Goal: Task Accomplishment & Management: Manage account settings

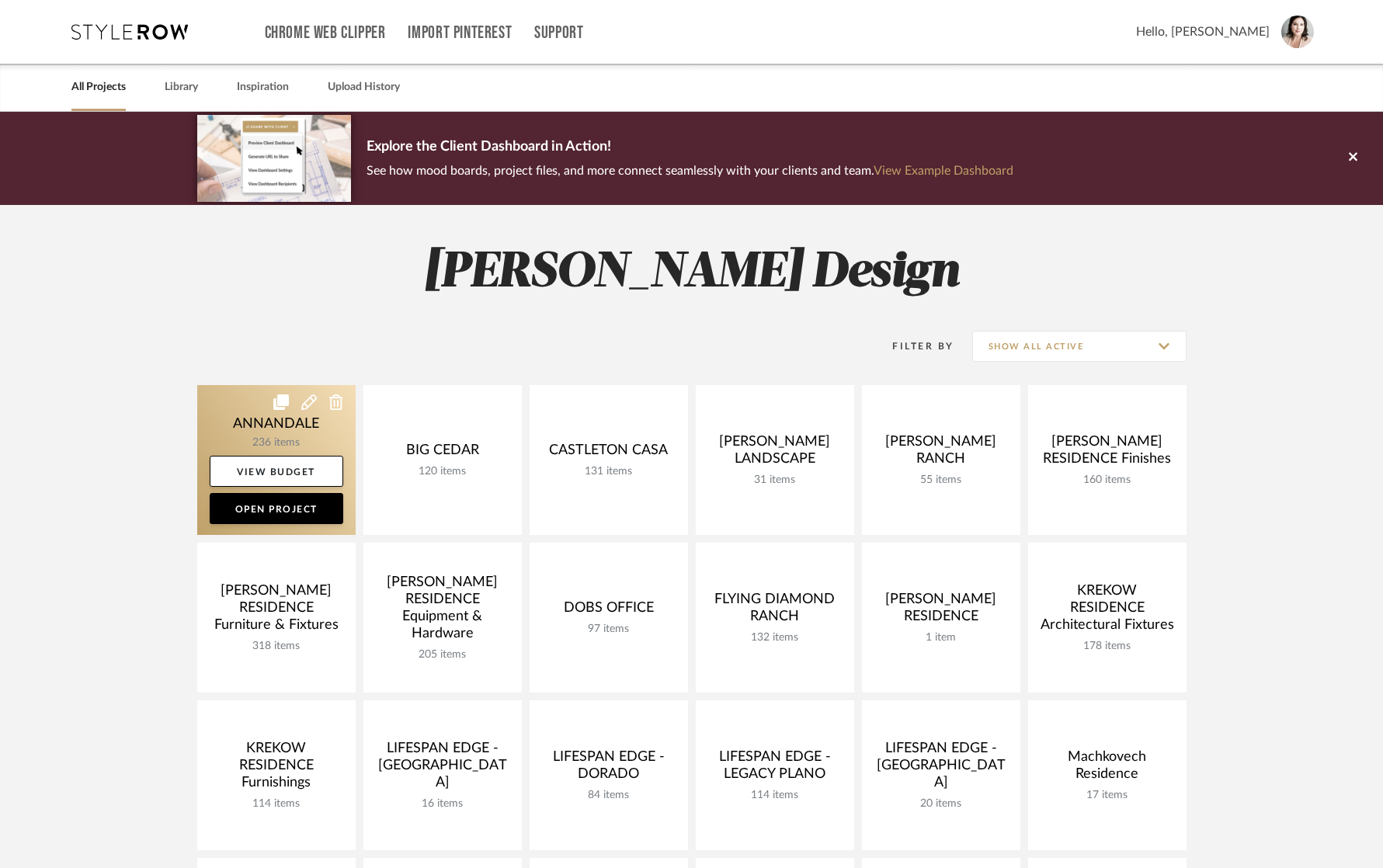
click at [218, 412] on link at bounding box center [277, 459] width 159 height 150
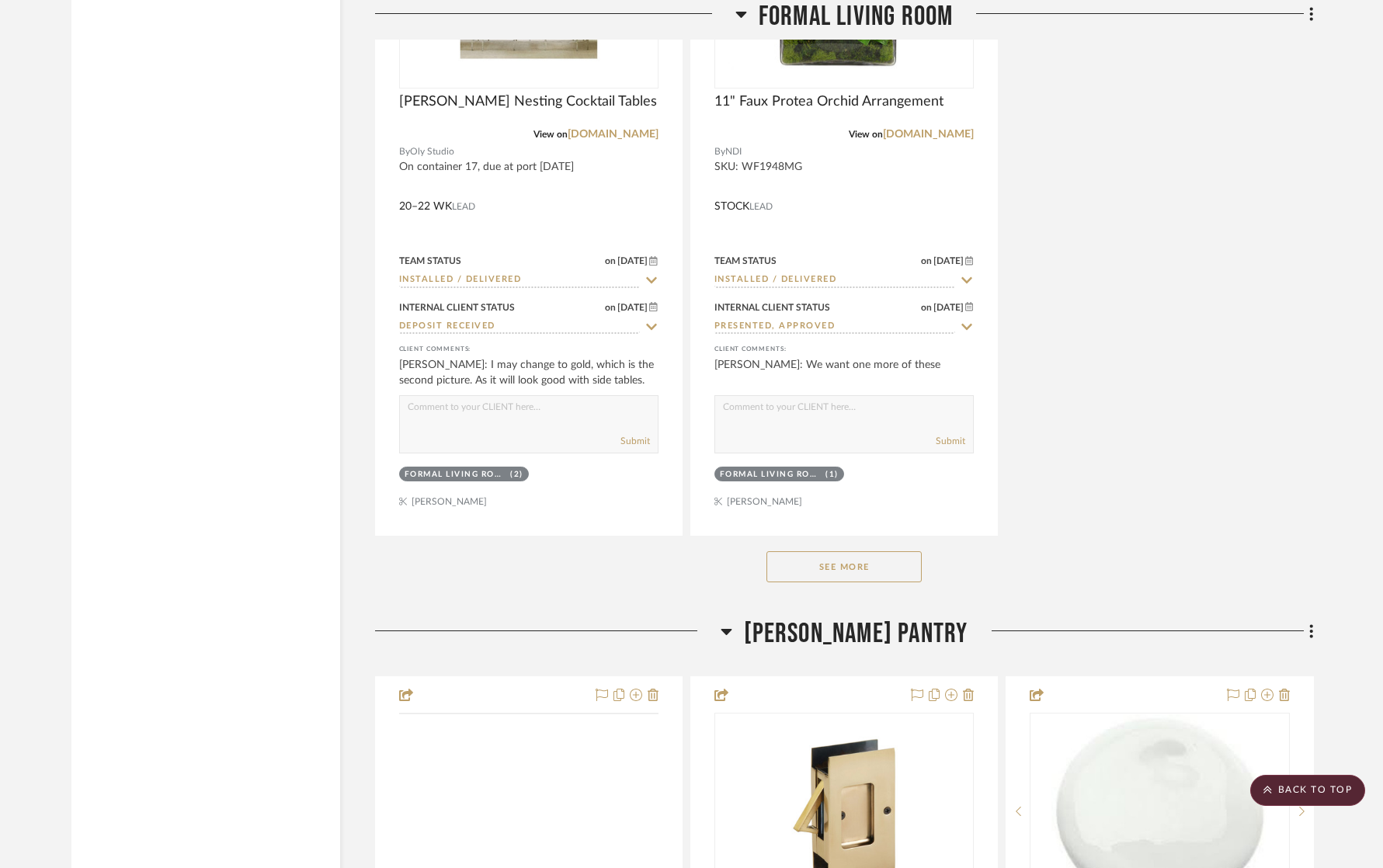
scroll to position [6631, 0]
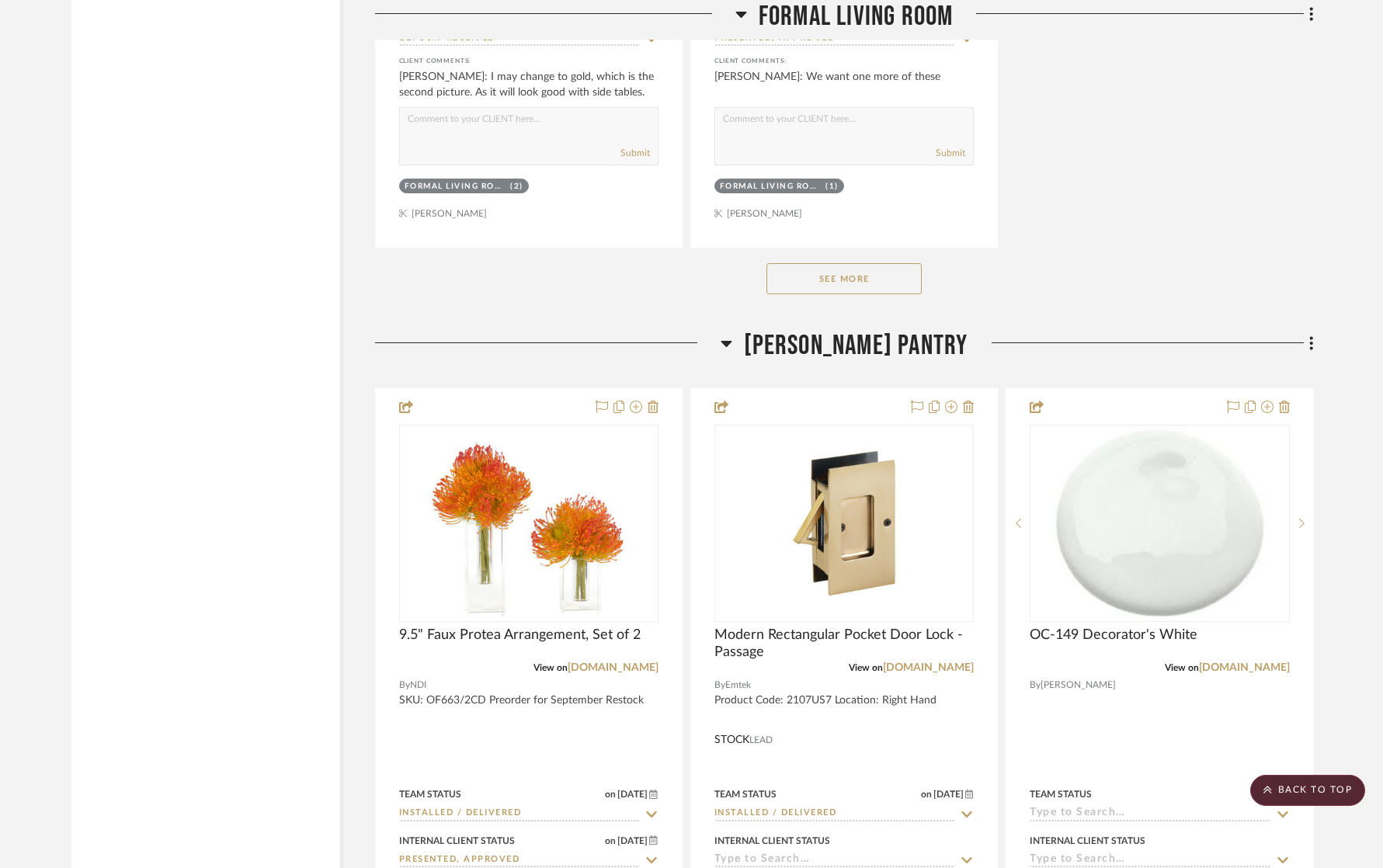
click at [832, 281] on button "See More" at bounding box center [844, 278] width 155 height 31
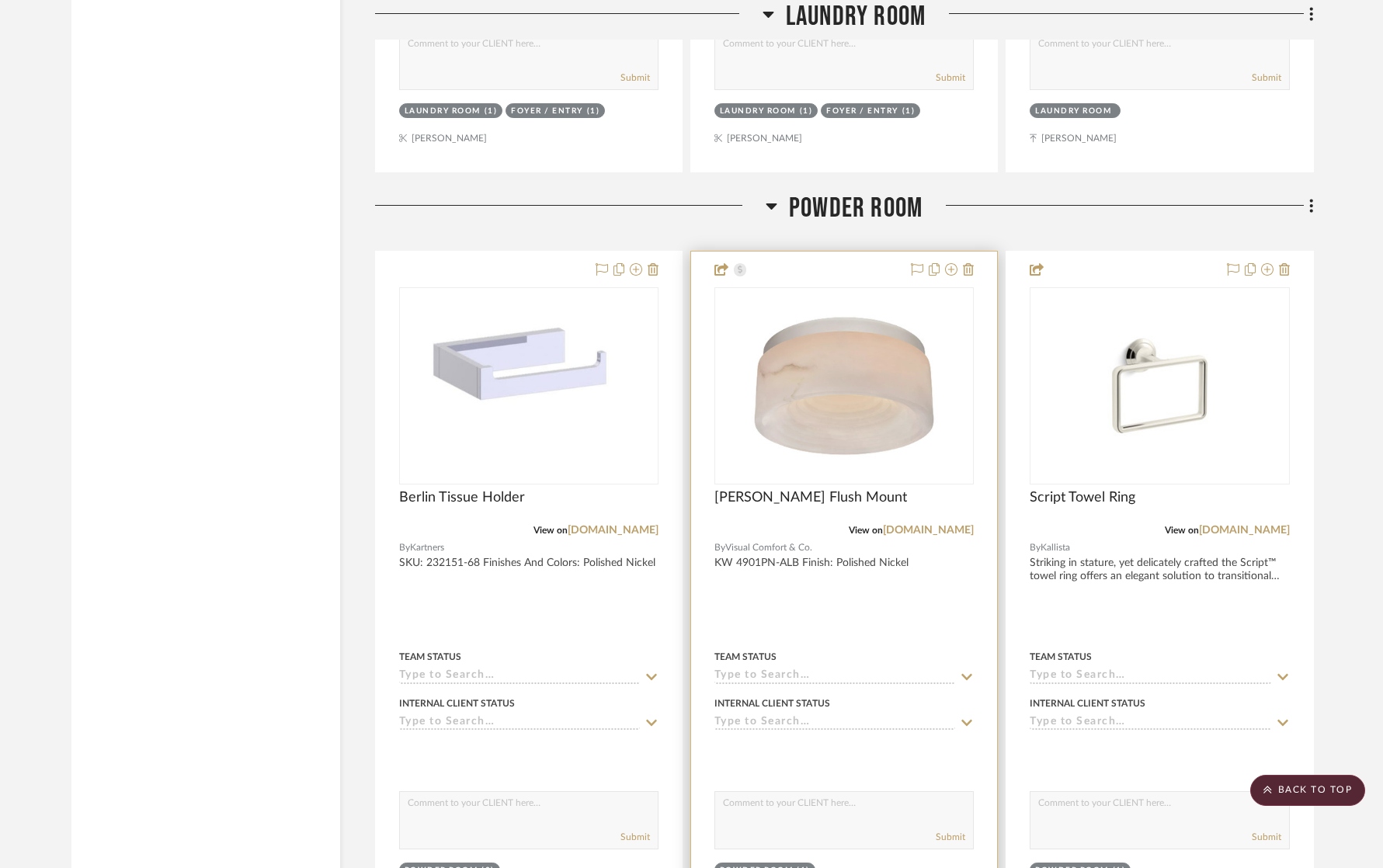
scroll to position [31402, 0]
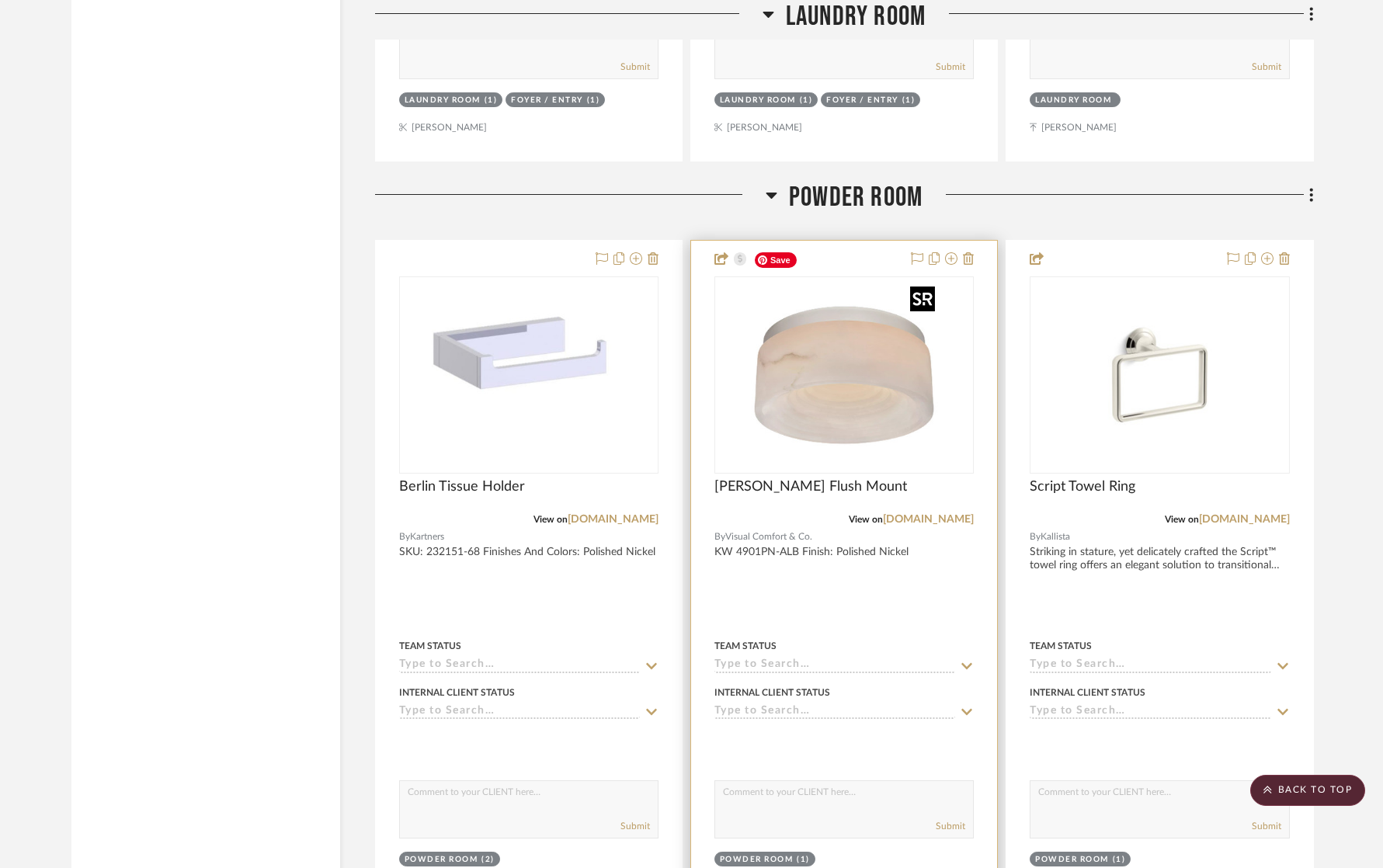
click at [782, 364] on img "0" at bounding box center [844, 375] width 194 height 194
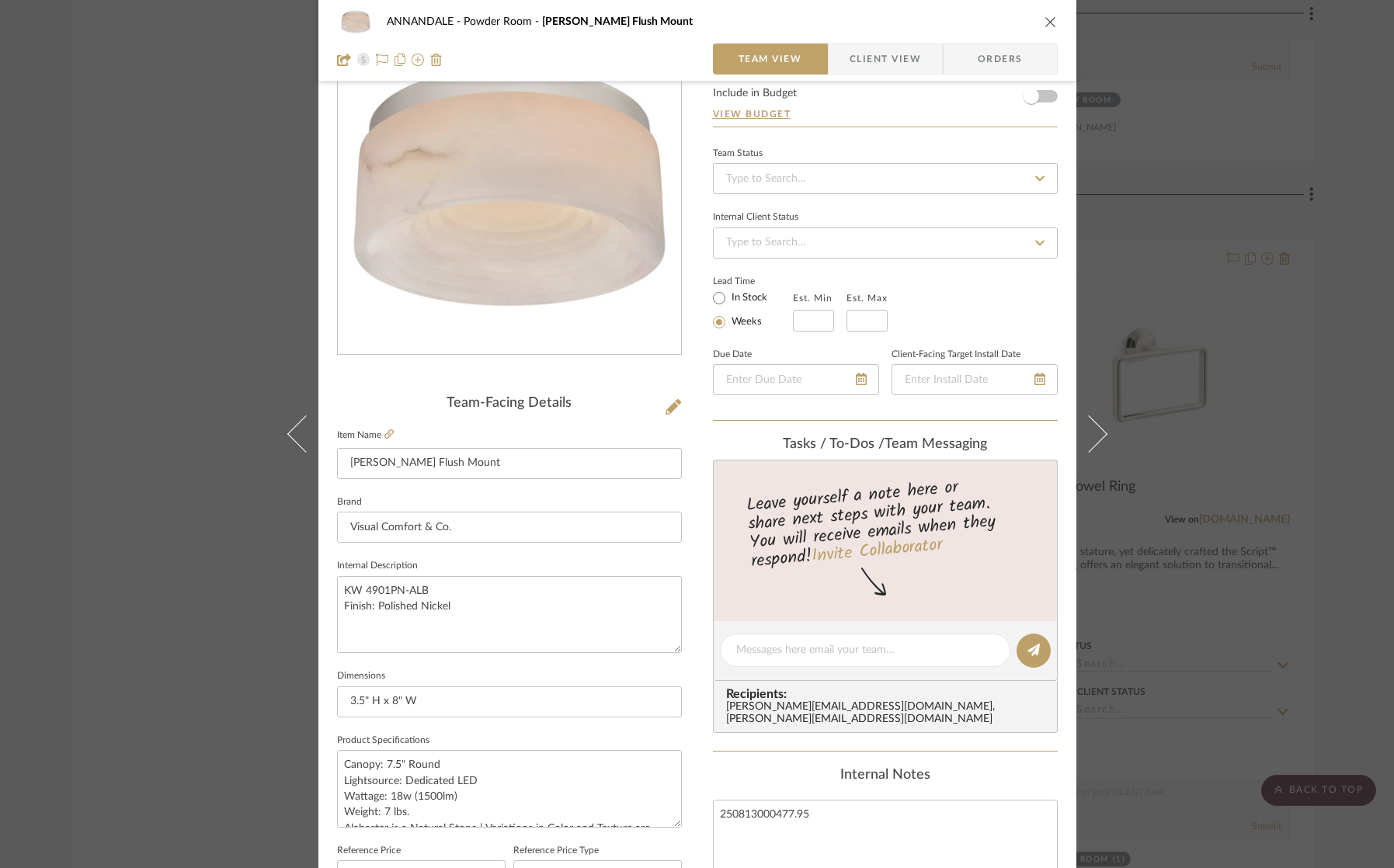
scroll to position [89, 0]
click at [1046, 23] on icon "close" at bounding box center [1051, 22] width 13 height 13
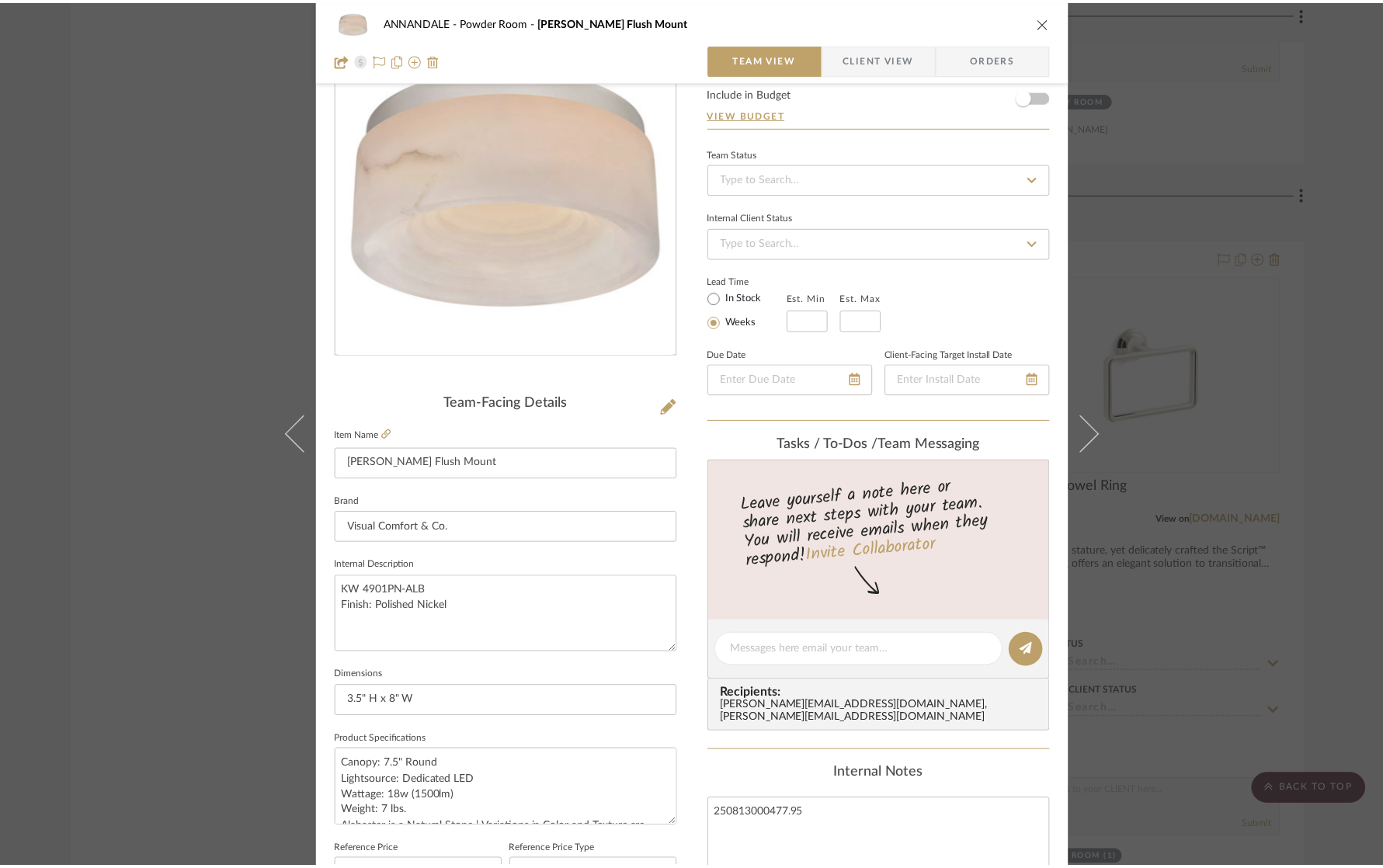
scroll to position [31402, 0]
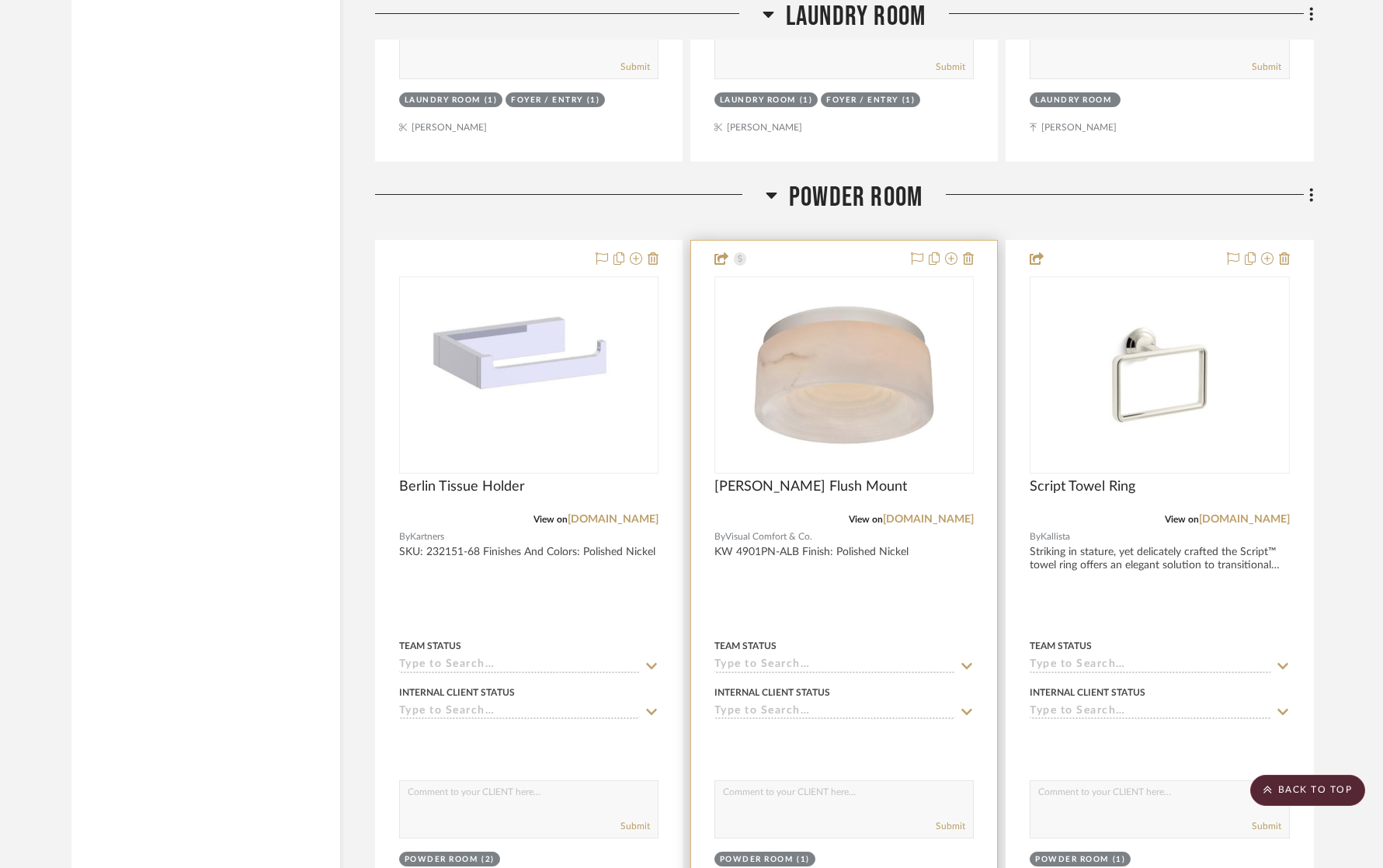
click at [815, 241] on div at bounding box center [844, 580] width 306 height 679
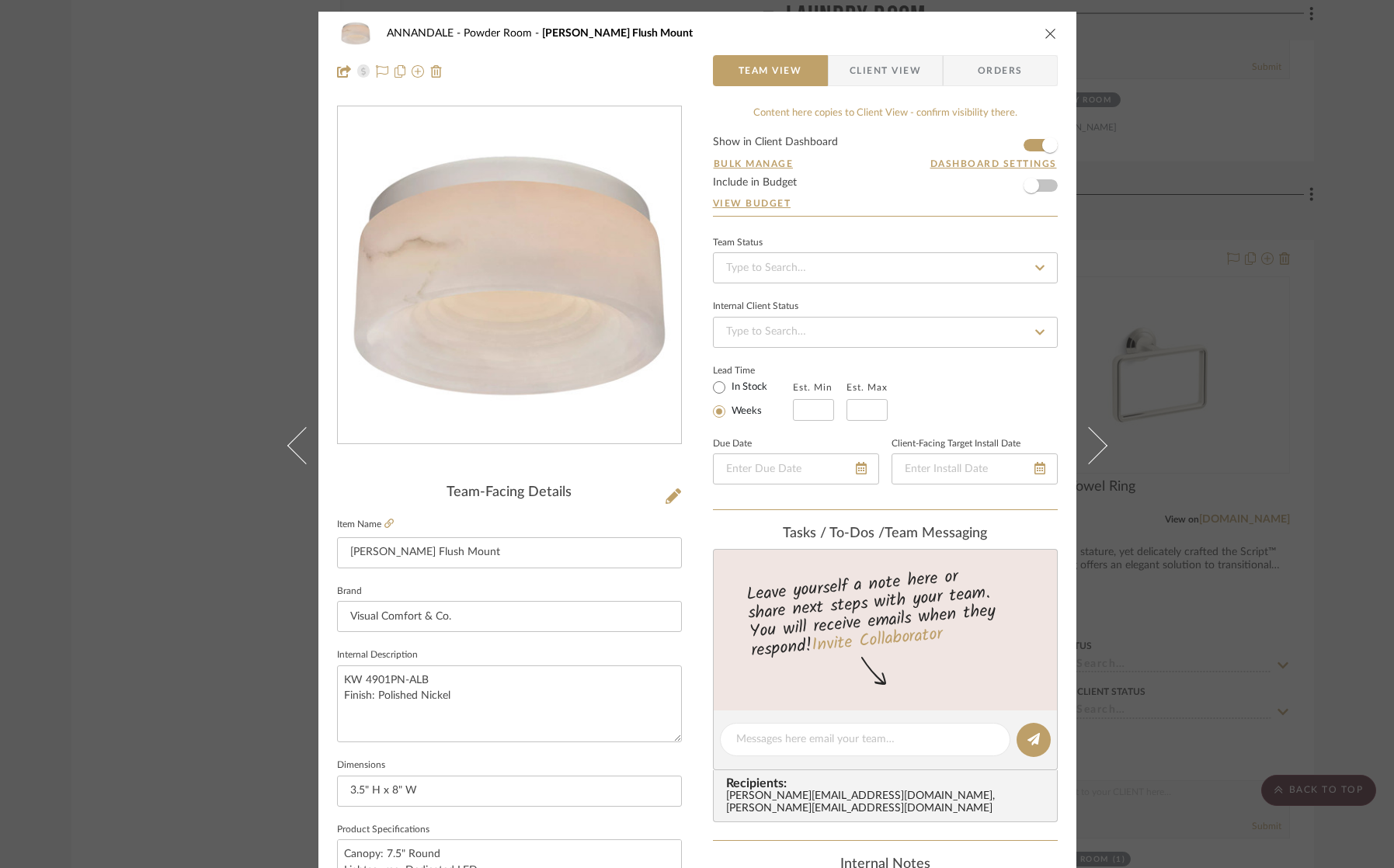
click at [873, 79] on span "Client View" at bounding box center [884, 70] width 71 height 31
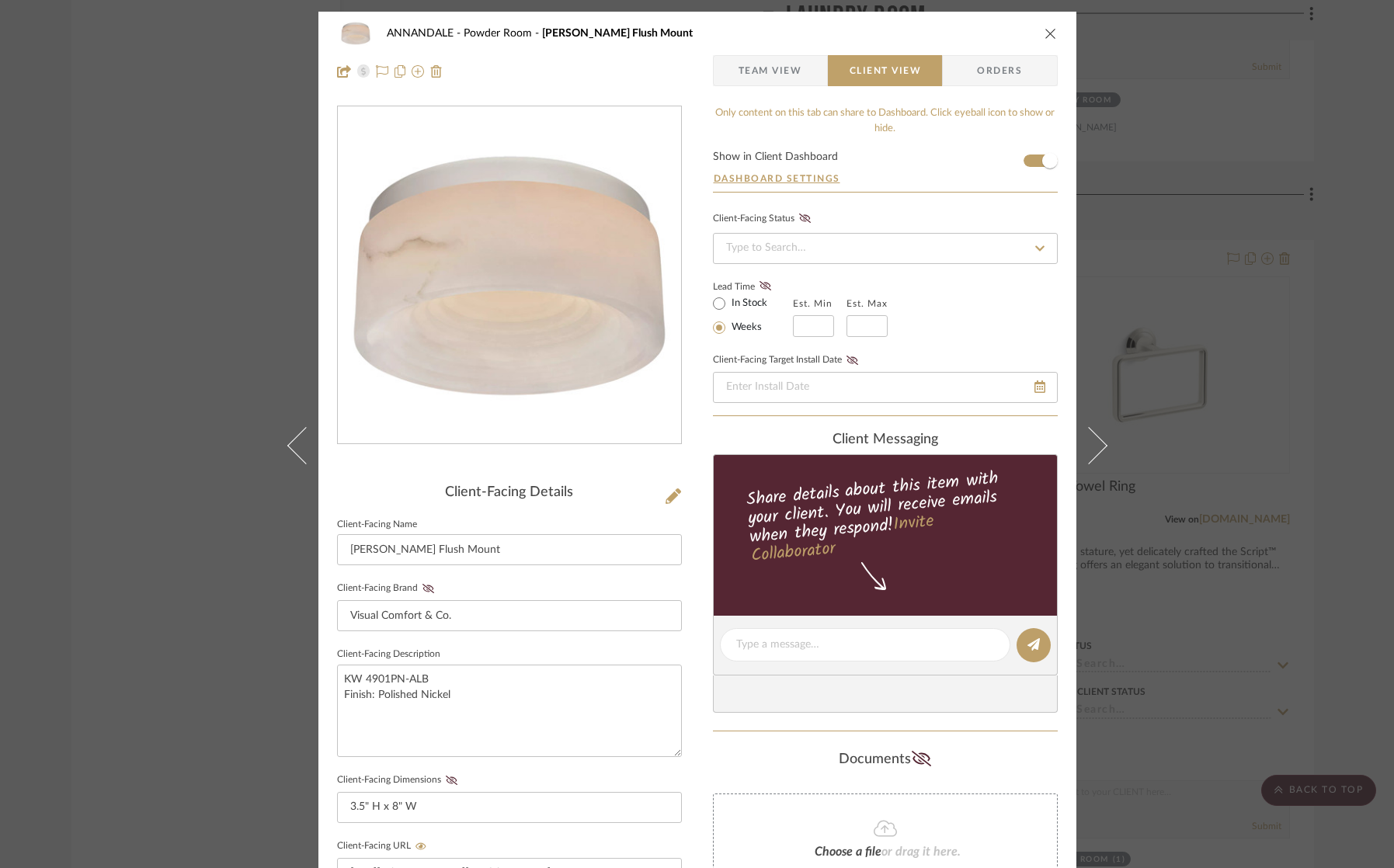
click at [1046, 31] on icon "close" at bounding box center [1051, 33] width 13 height 13
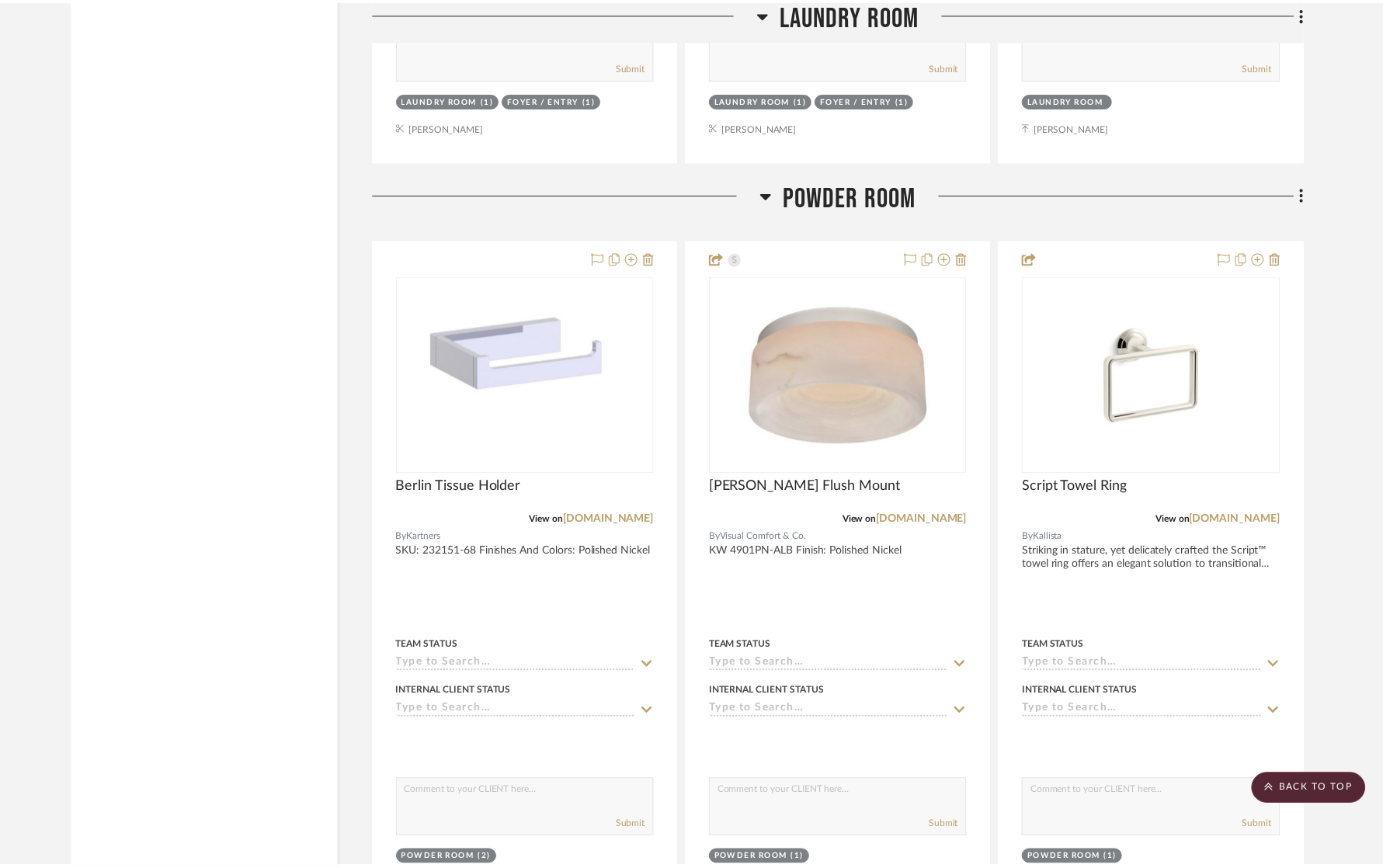
scroll to position [31402, 0]
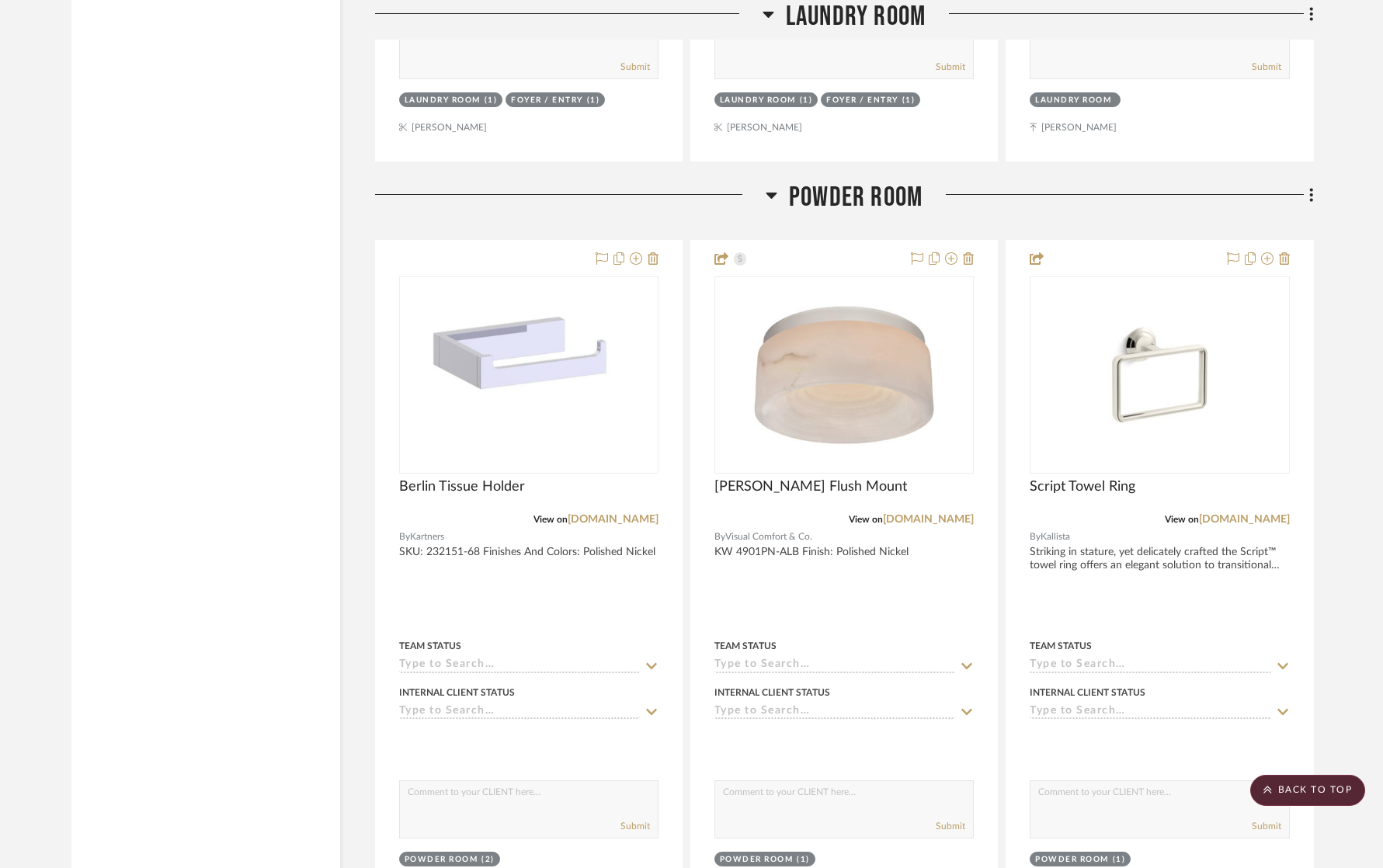
click at [773, 192] on icon at bounding box center [770, 195] width 11 height 6
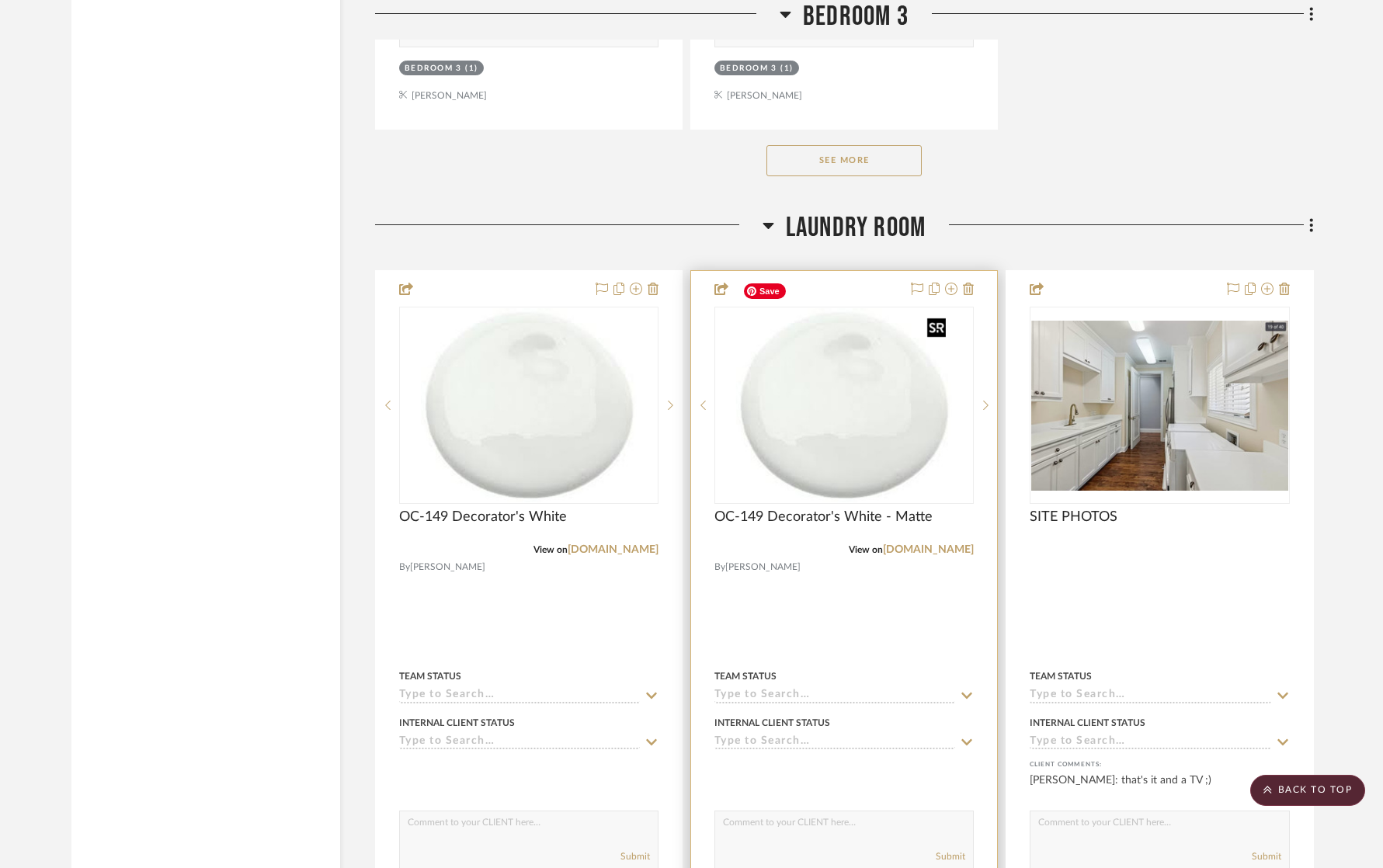
scroll to position [30545, 0]
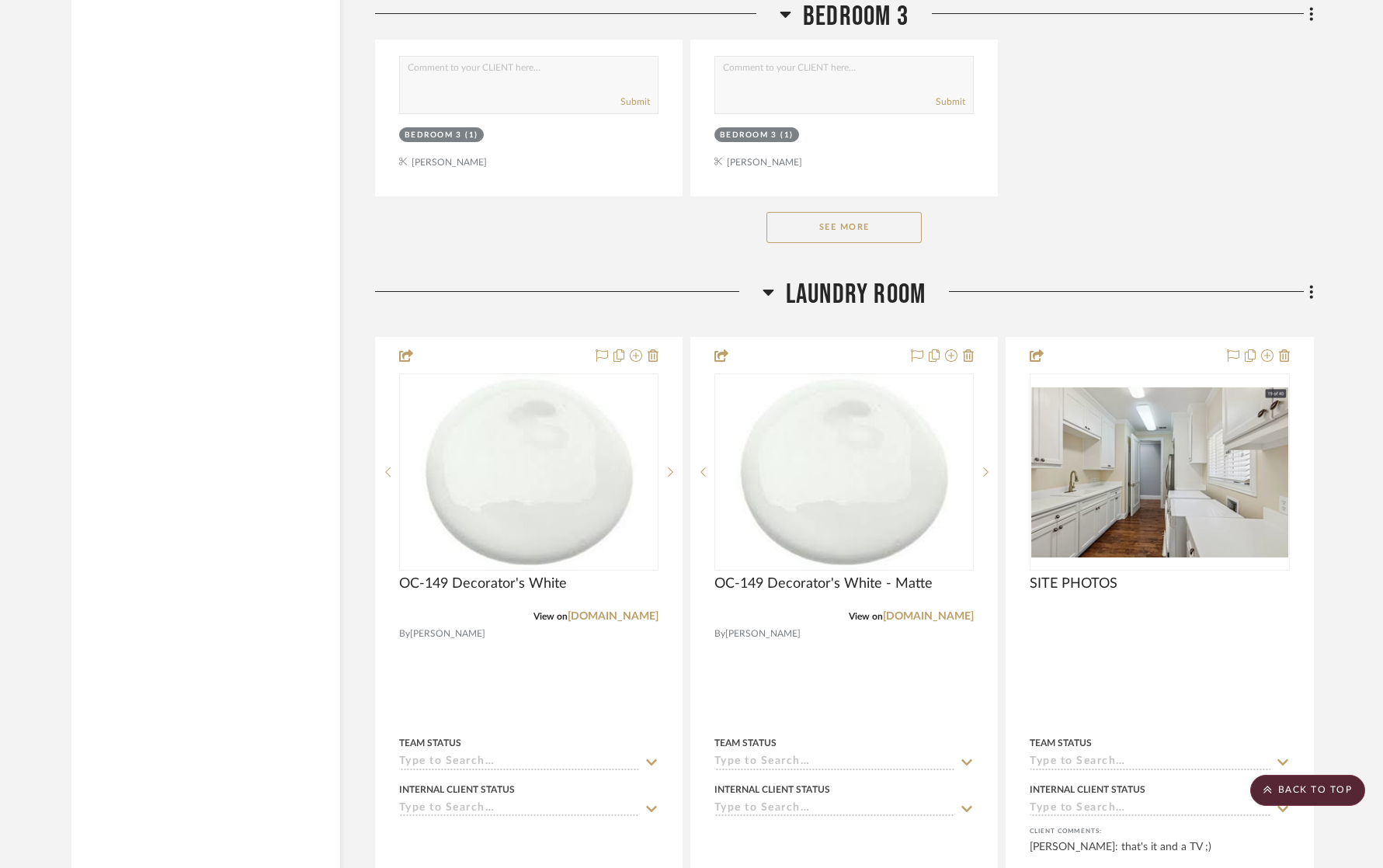
click at [764, 282] on icon at bounding box center [768, 292] width 12 height 18
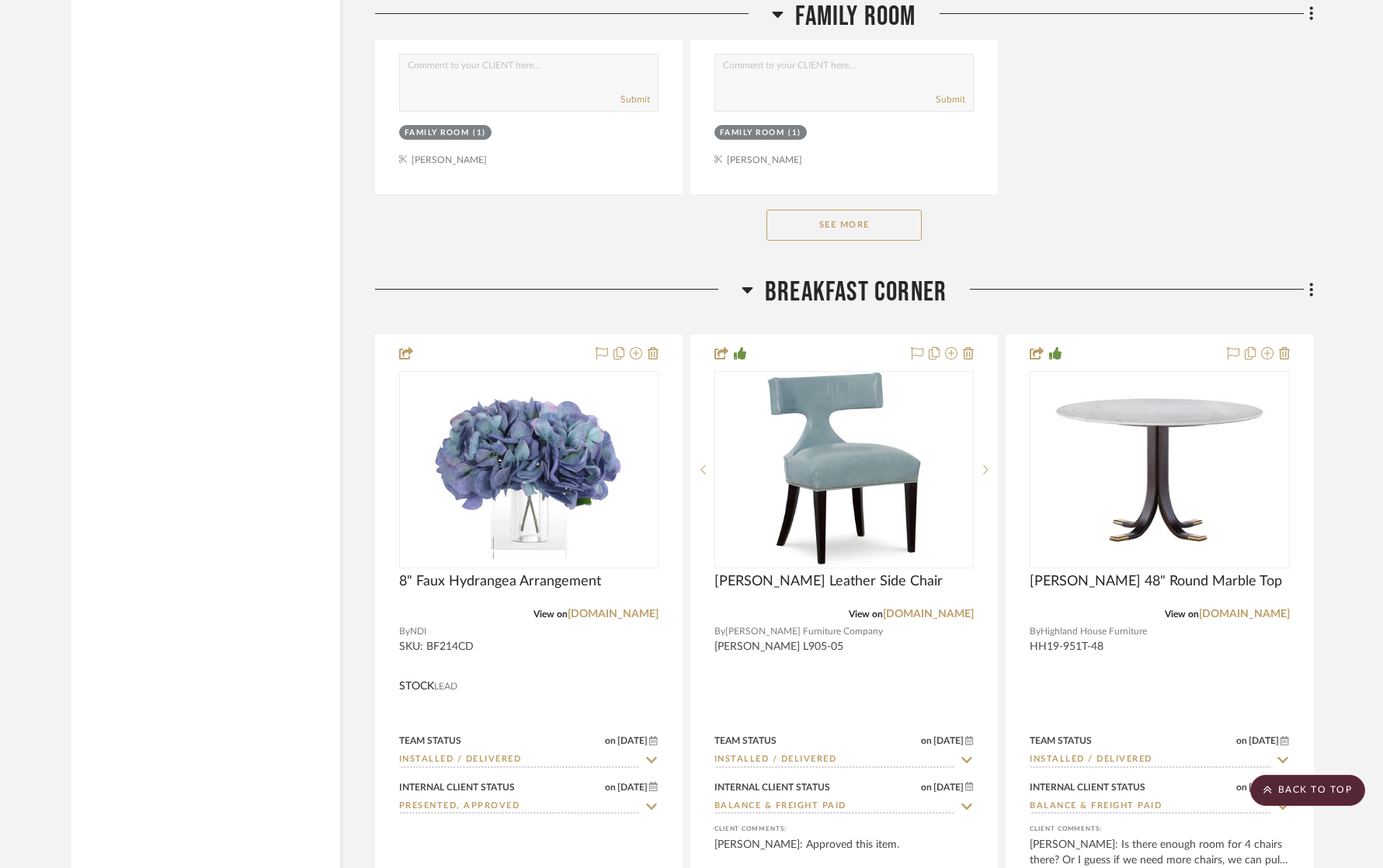
scroll to position [19378, 0]
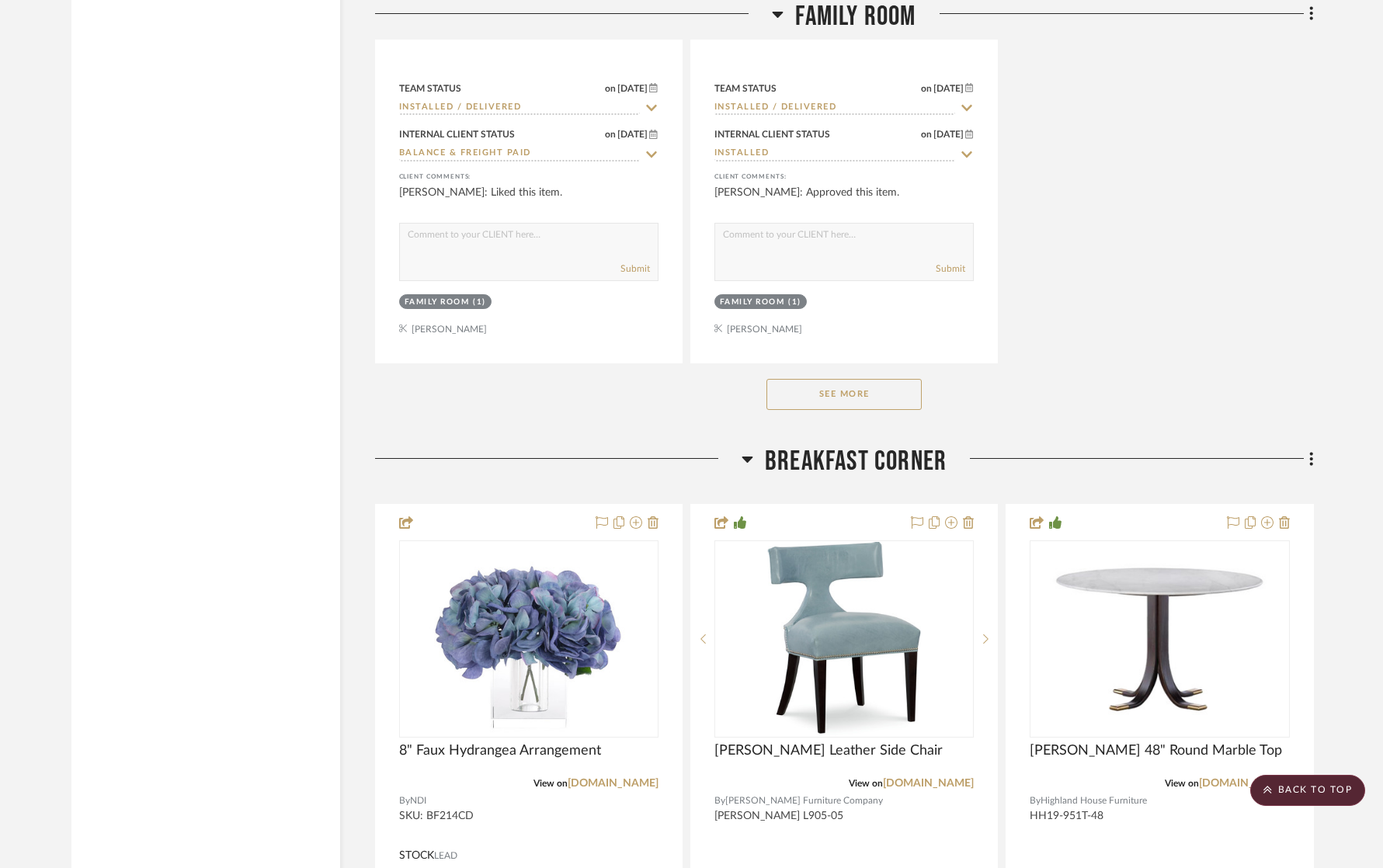
click at [791, 378] on button "See More" at bounding box center [844, 393] width 155 height 31
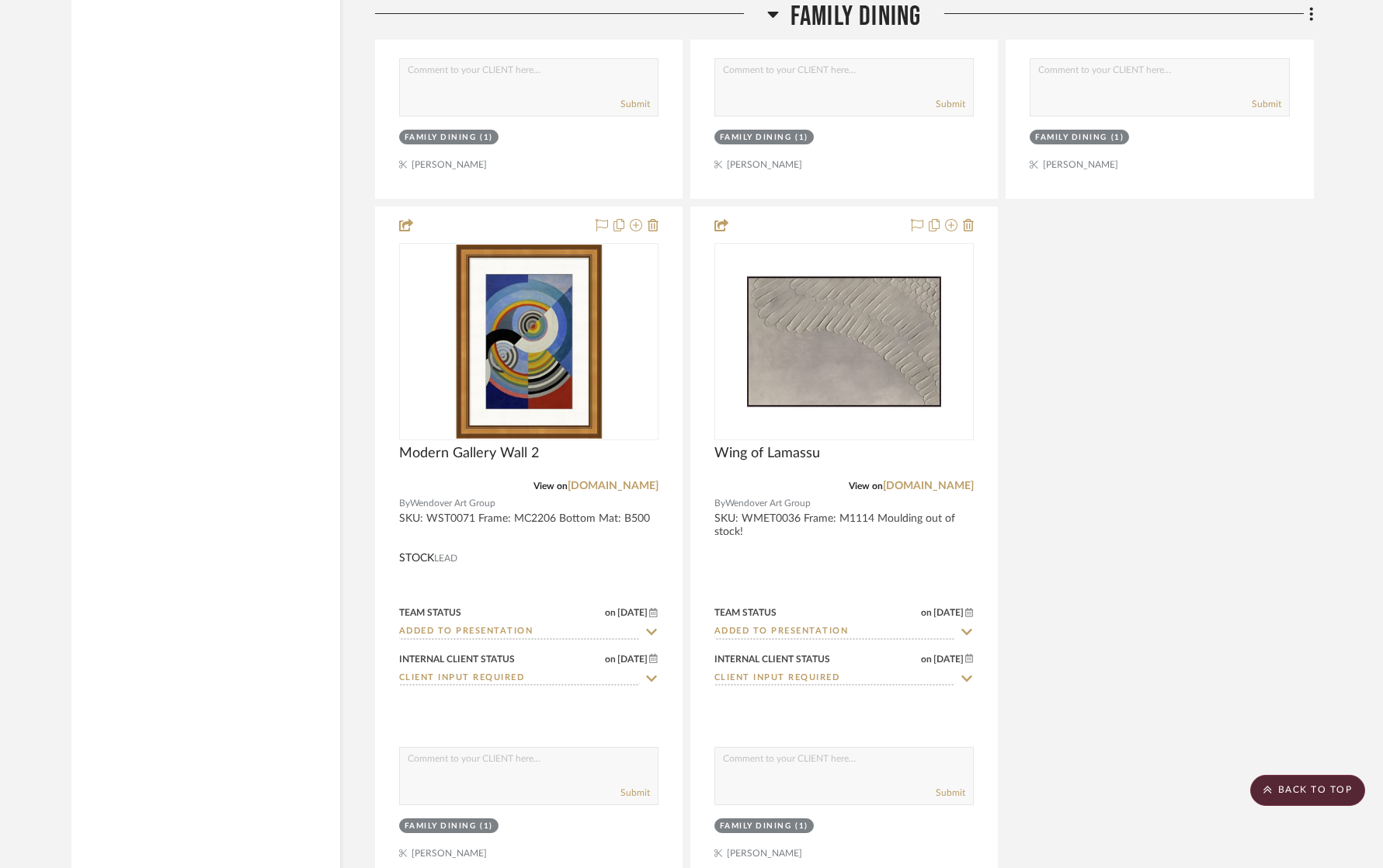
scroll to position [24914, 0]
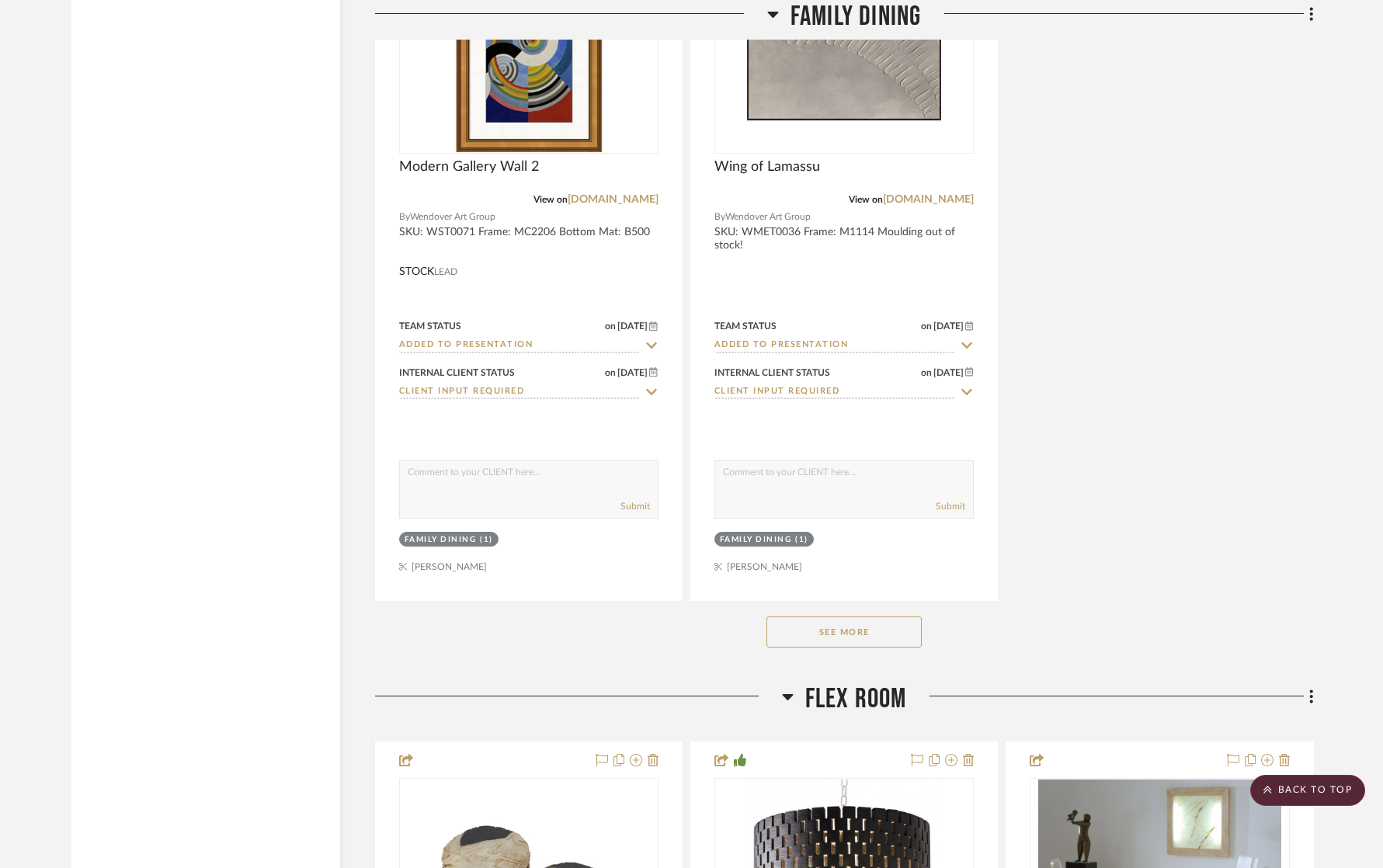
click at [804, 617] on button "See More" at bounding box center [844, 632] width 155 height 31
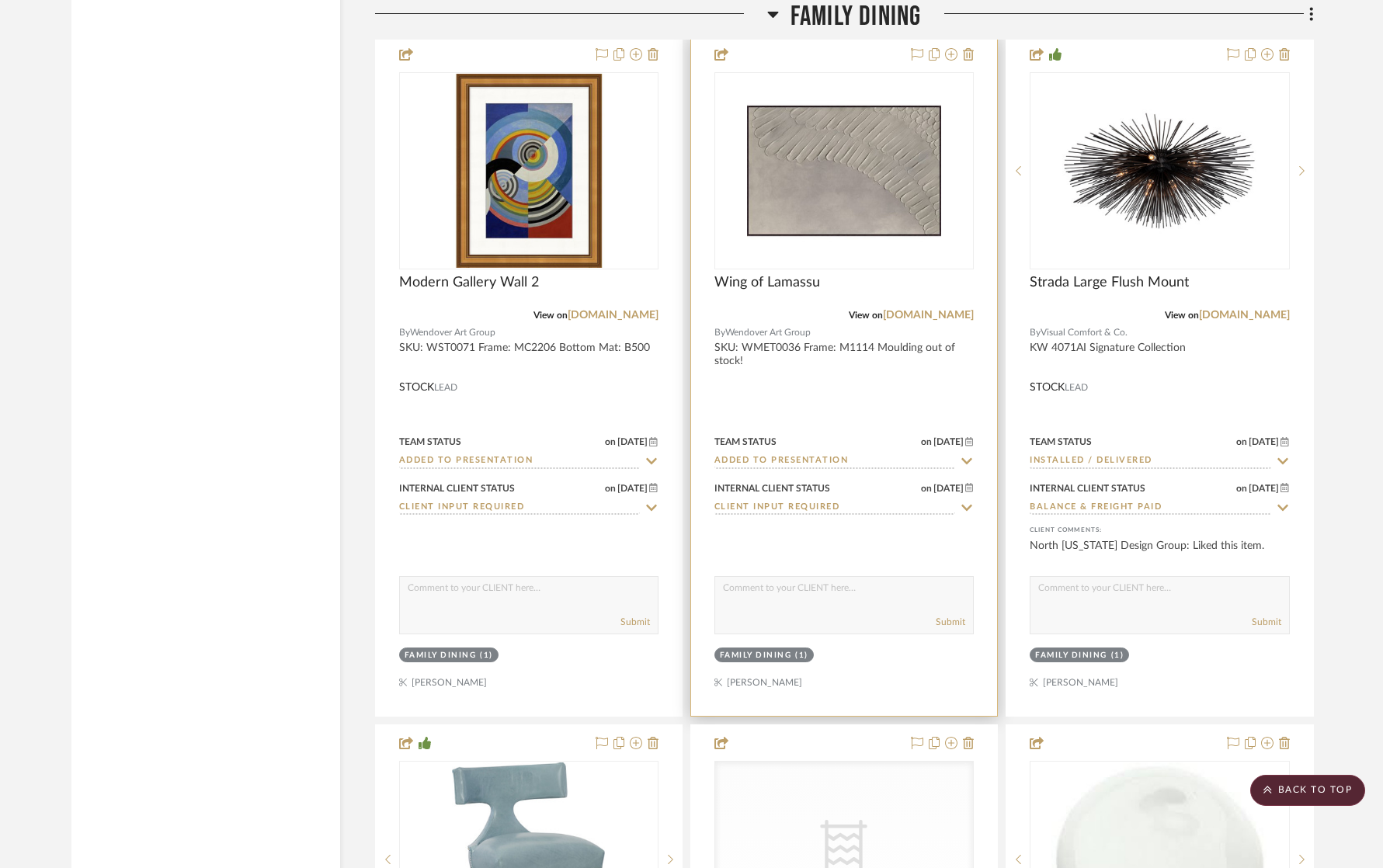
scroll to position [24771, 0]
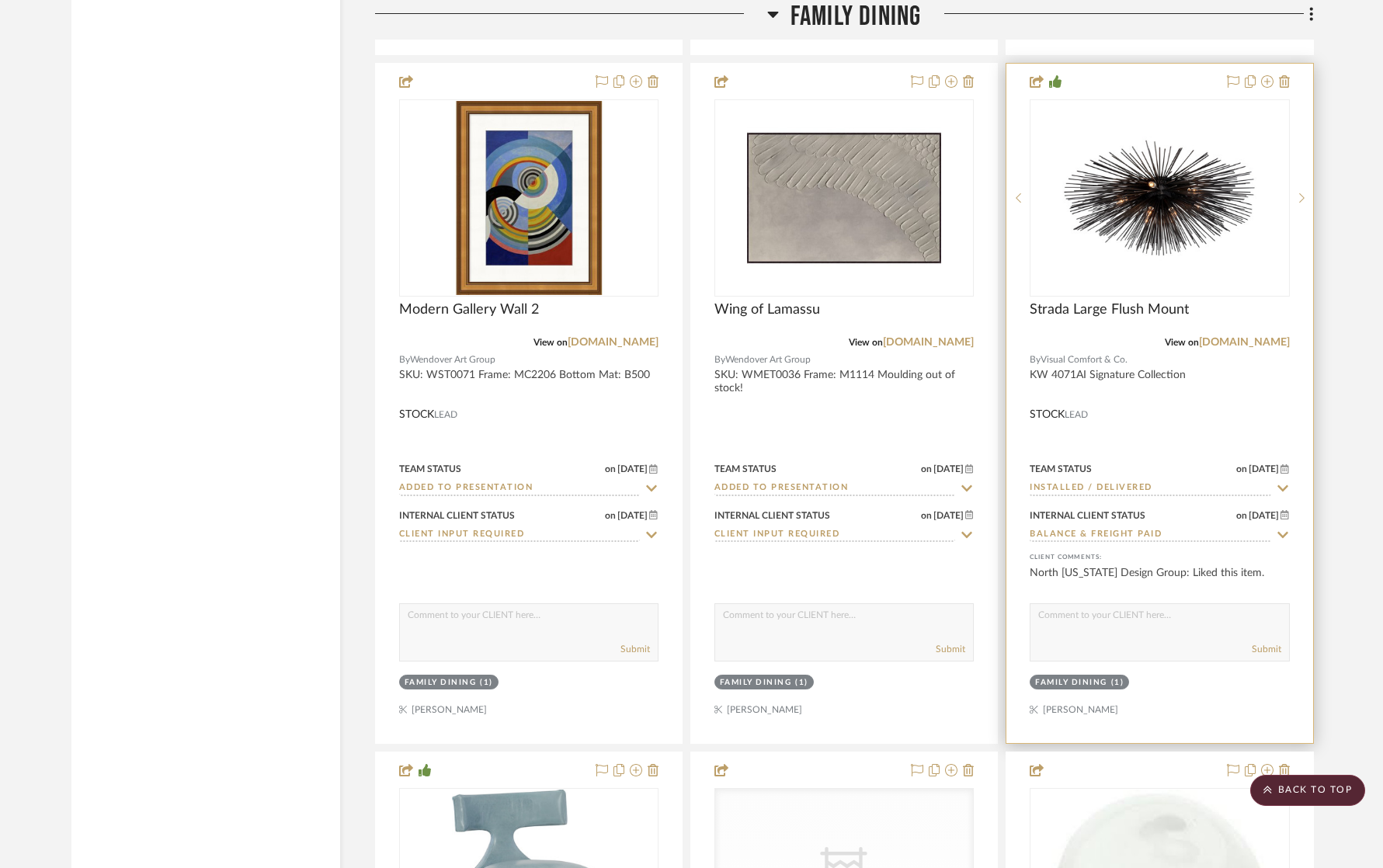
click at [1062, 677] on div "Family Dining" at bounding box center [1071, 683] width 72 height 12
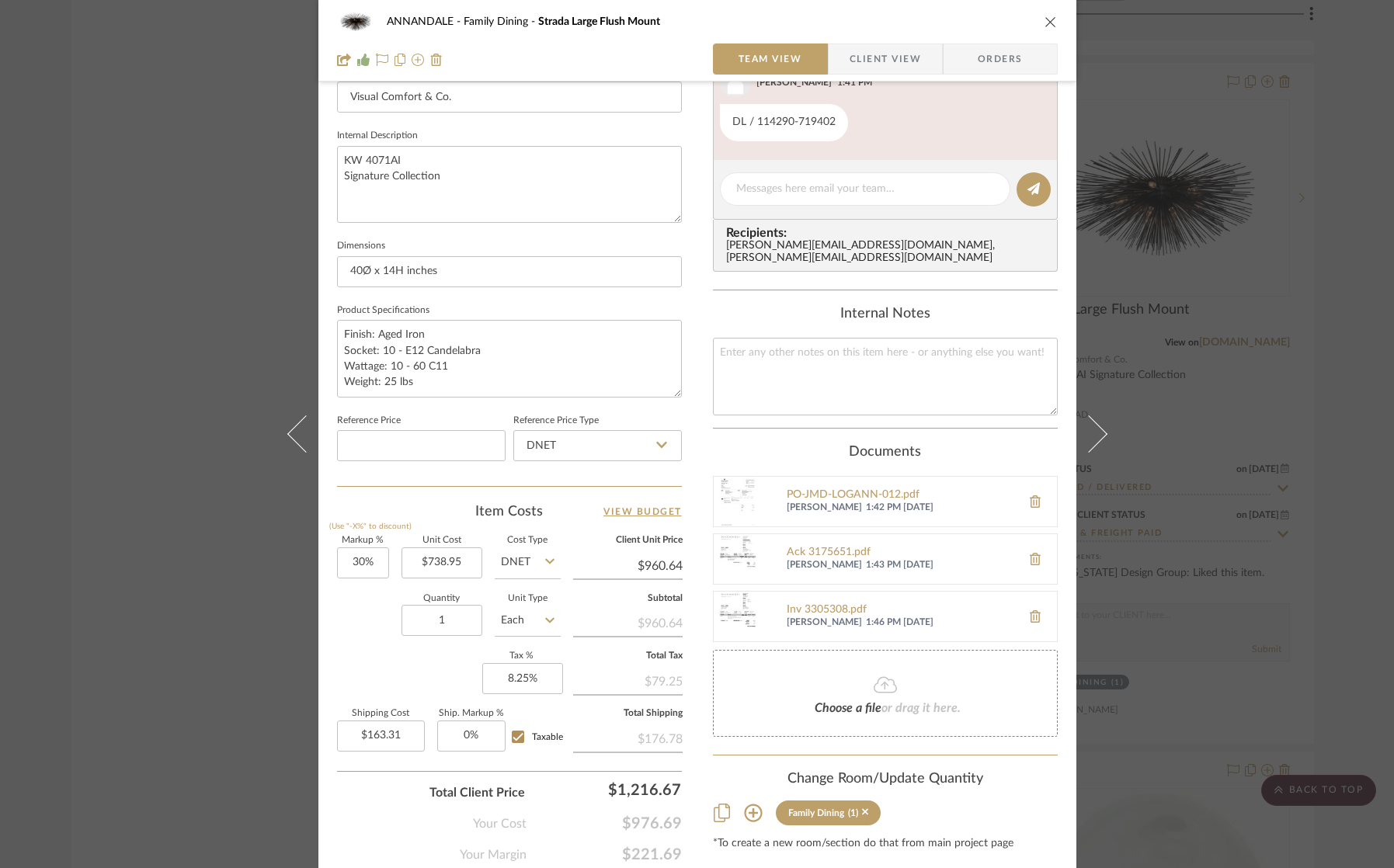
scroll to position [575, 0]
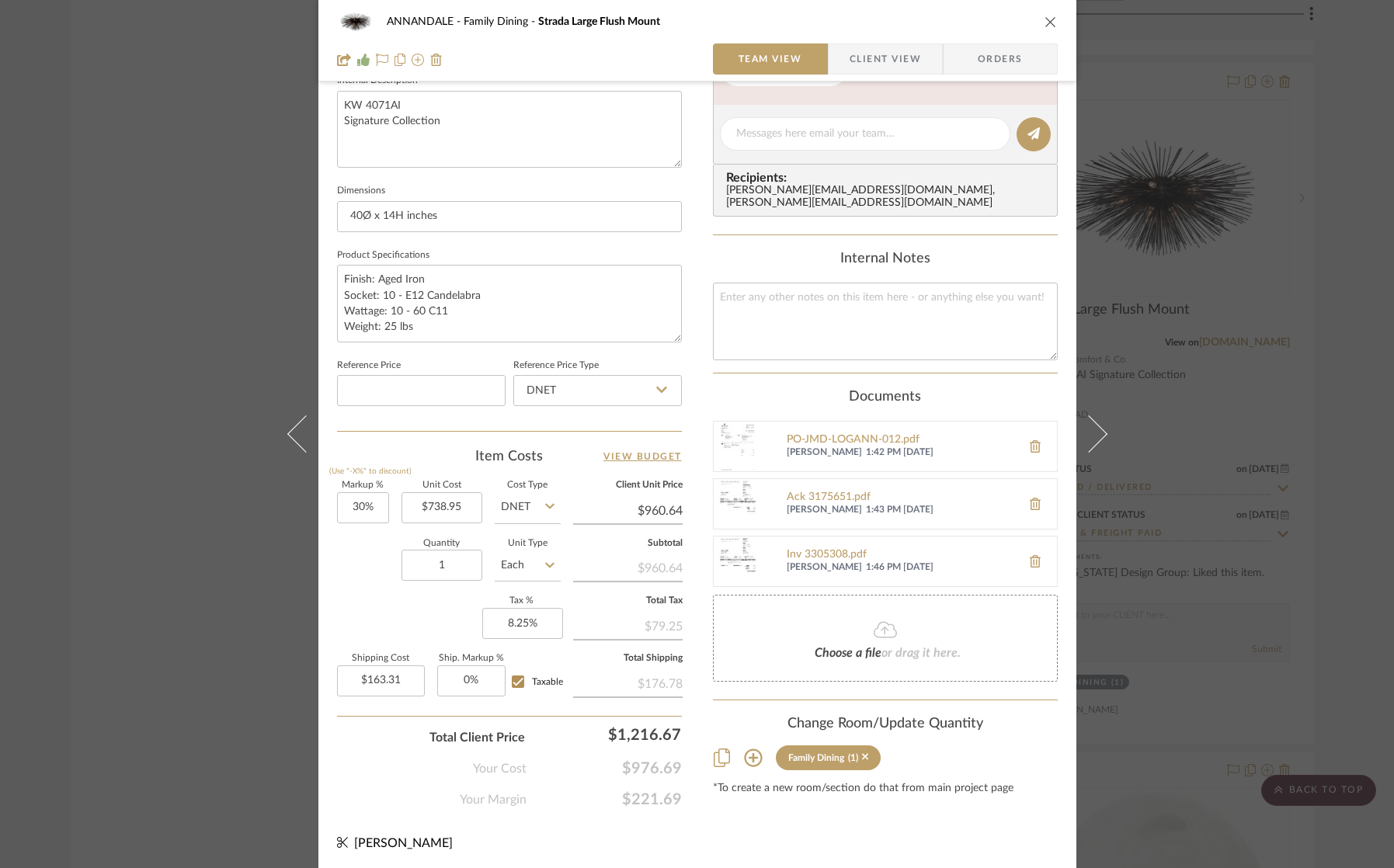
click at [744, 749] on icon at bounding box center [753, 758] width 18 height 18
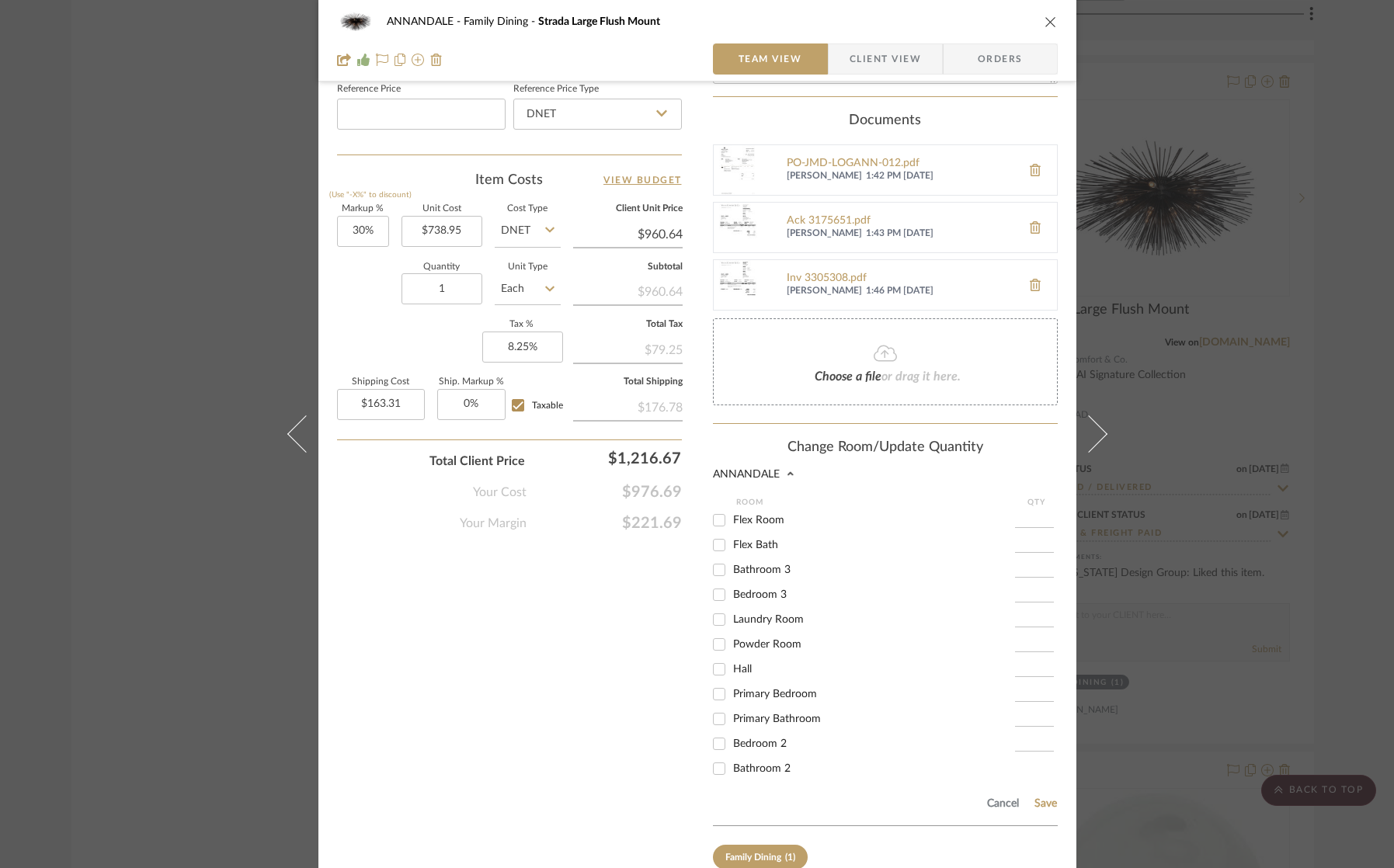
scroll to position [221, 0]
click at [710, 519] on input "Flex Room" at bounding box center [720, 522] width 25 height 25
checkbox input "true"
type input "1"
click at [1034, 797] on button "Save" at bounding box center [1046, 803] width 24 height 13
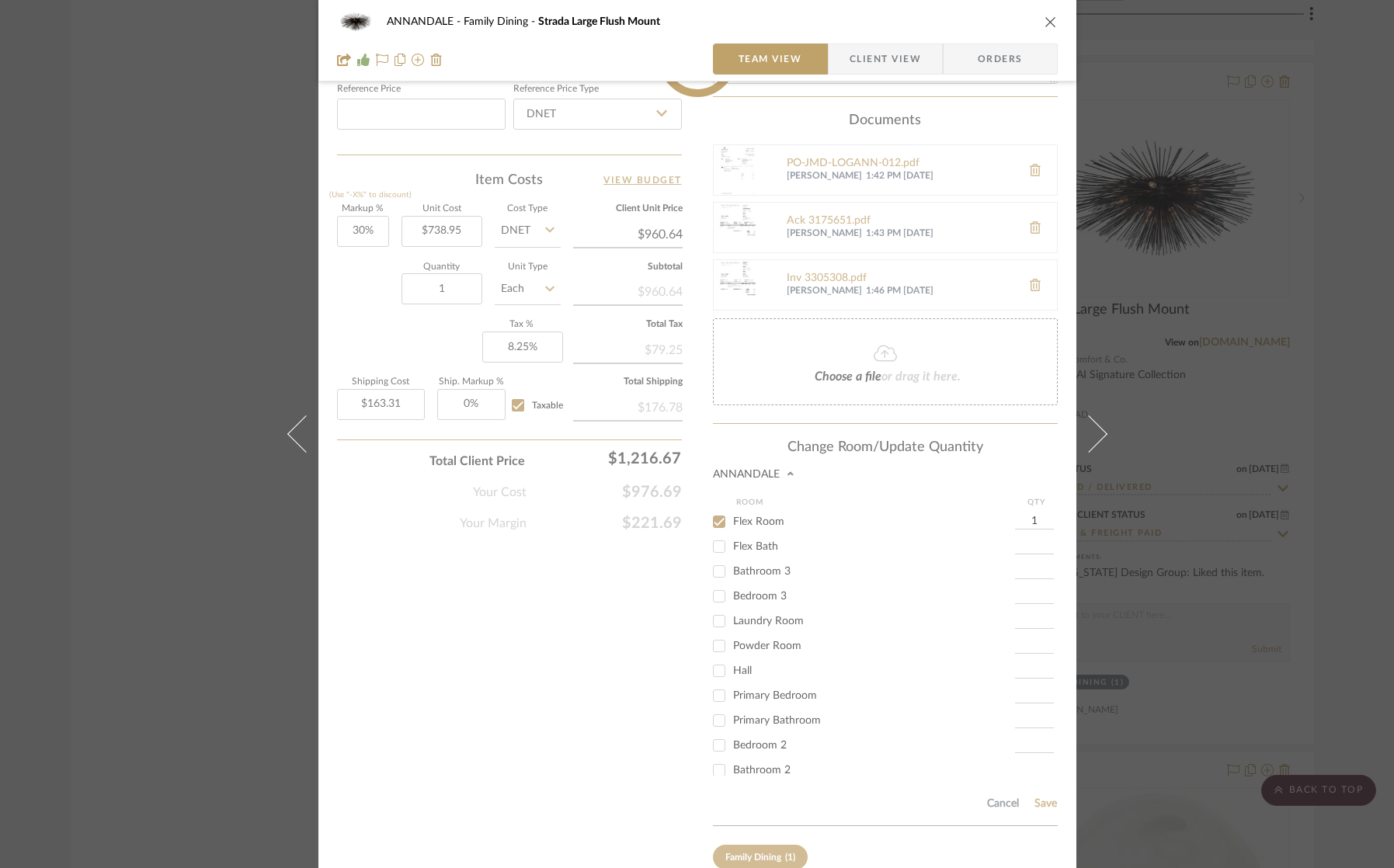
scroll to position [575, 0]
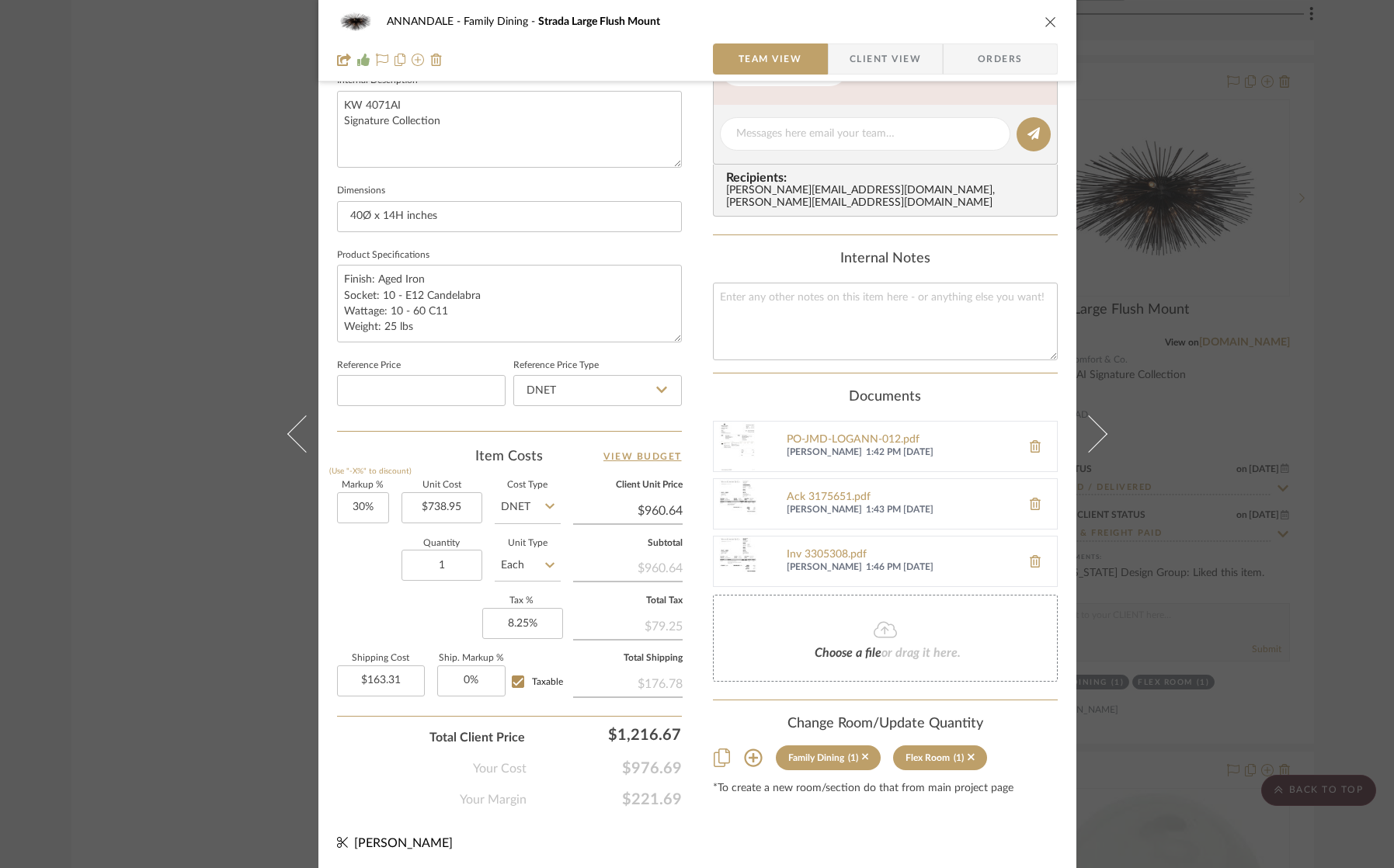
click at [166, 533] on div "ANNANDALE Family Dining Strada Large Flush Mount Team View Client View Orders 1…" at bounding box center [697, 434] width 1394 height 868
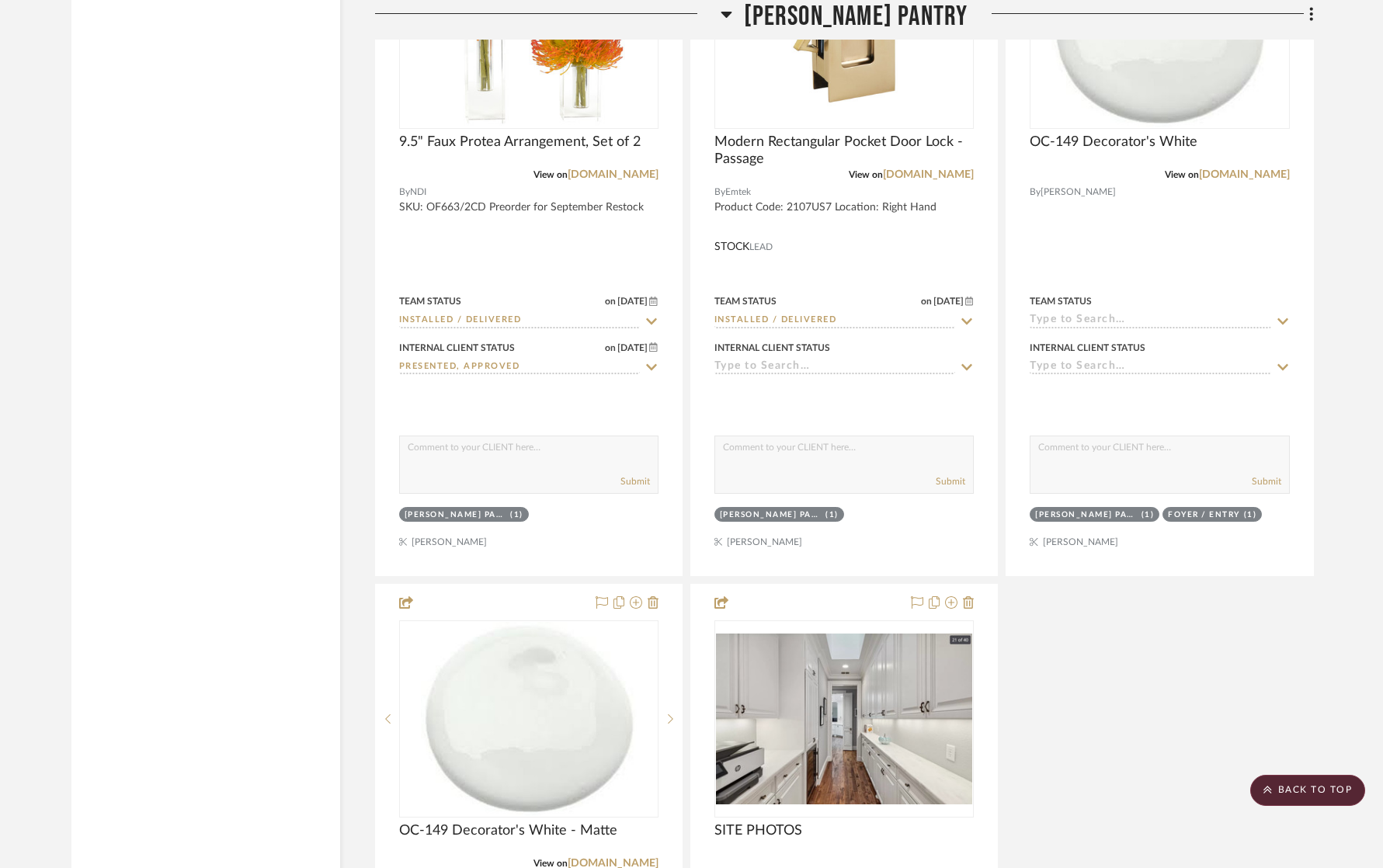
scroll to position [11454, 0]
